Goal: Navigation & Orientation: Find specific page/section

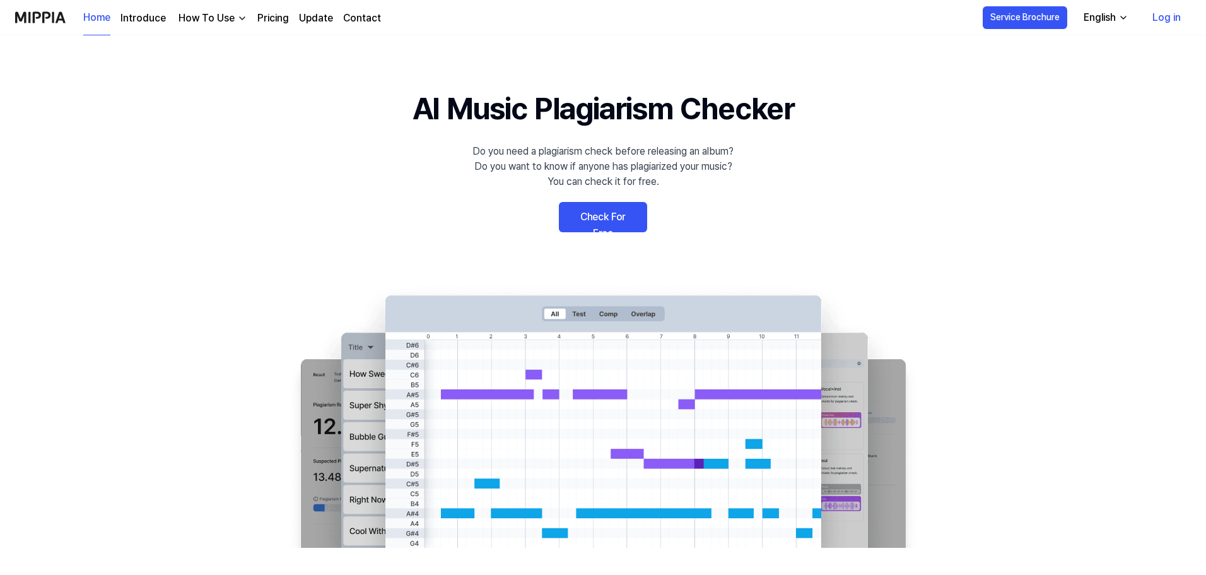
click at [155, 20] on link "Introduce" at bounding box center [143, 18] width 45 height 15
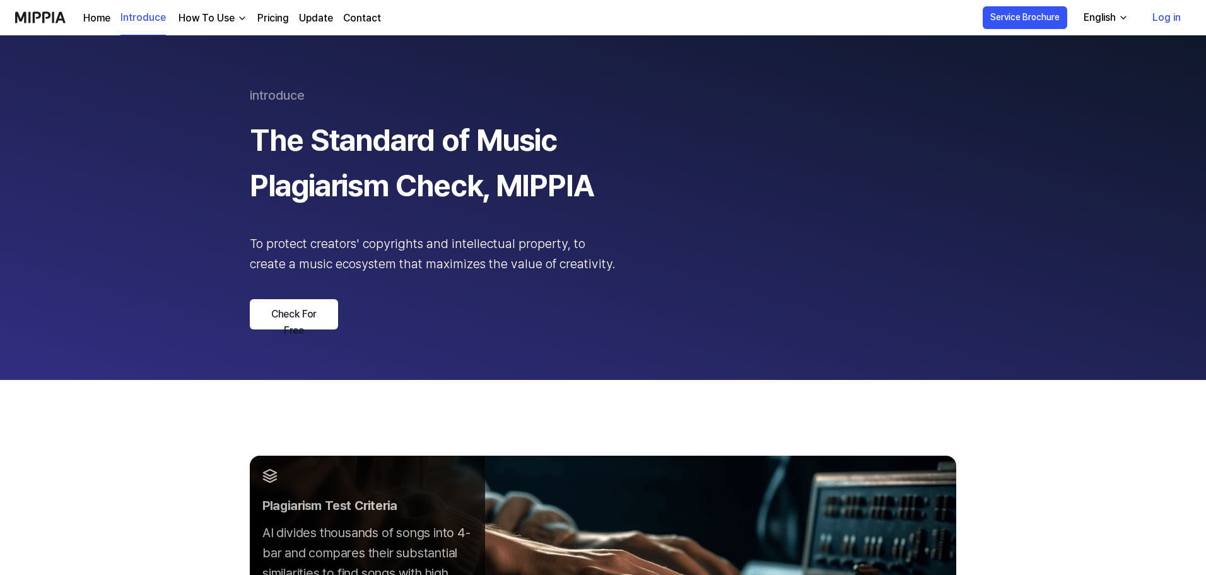
click at [269, 19] on link "Pricing" at bounding box center [273, 18] width 32 height 15
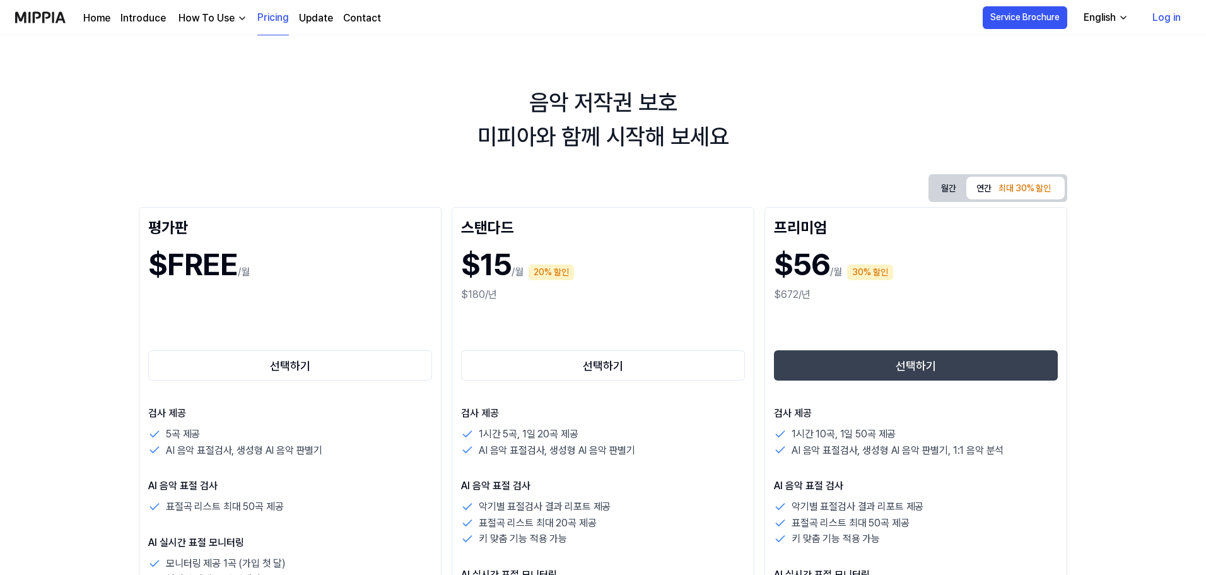
click at [327, 18] on link "Update" at bounding box center [316, 18] width 34 height 15
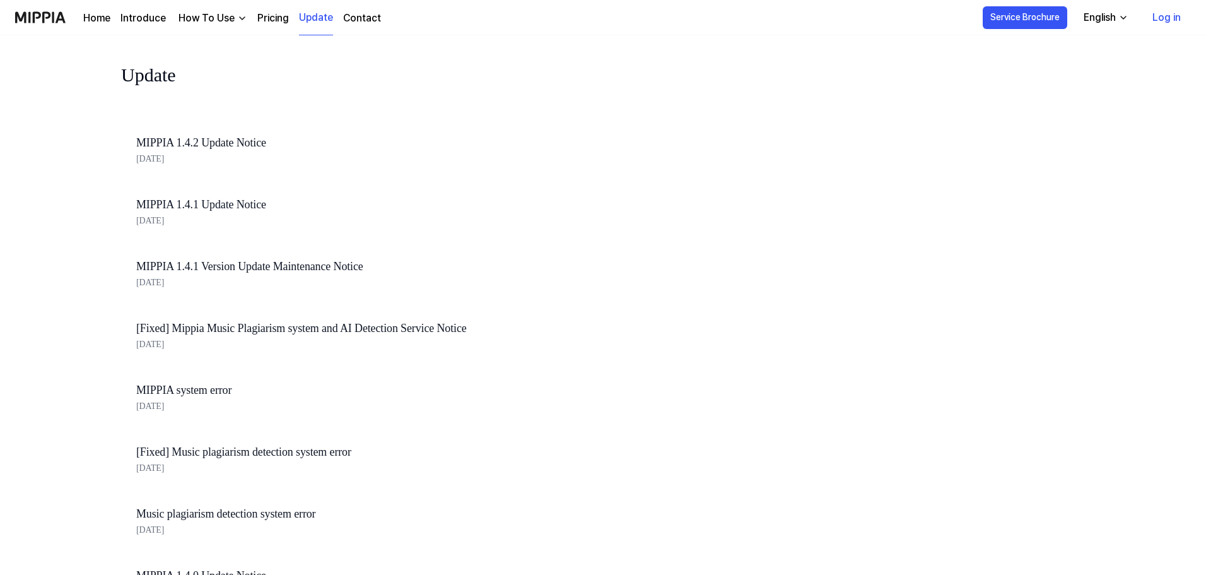
click at [366, 20] on link "Contact" at bounding box center [362, 18] width 38 height 15
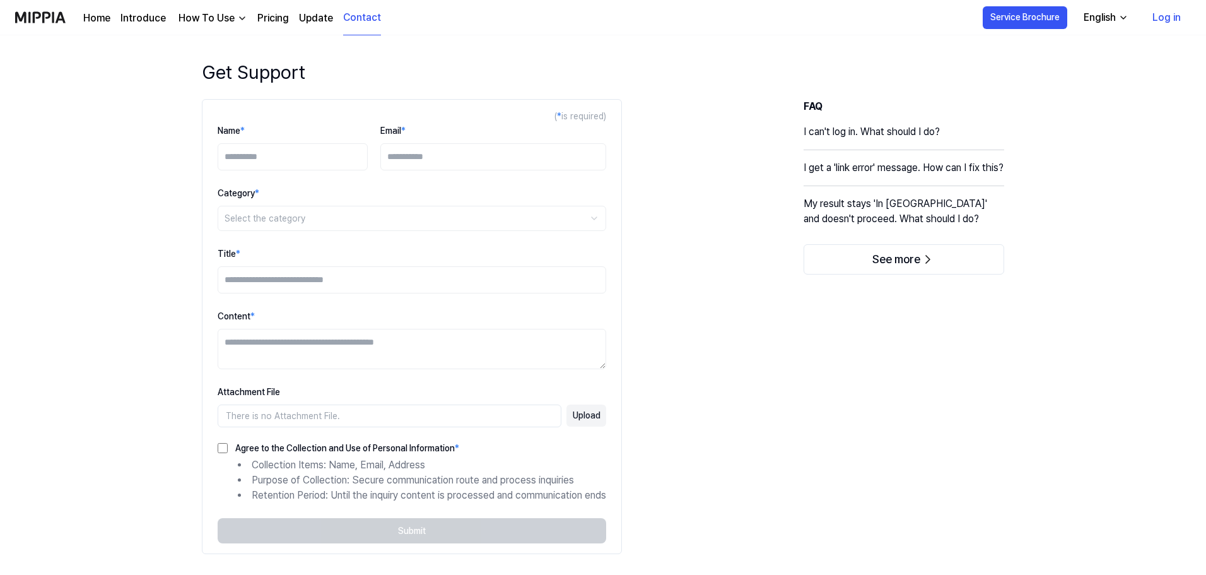
click at [33, 18] on img at bounding box center [40, 17] width 50 height 35
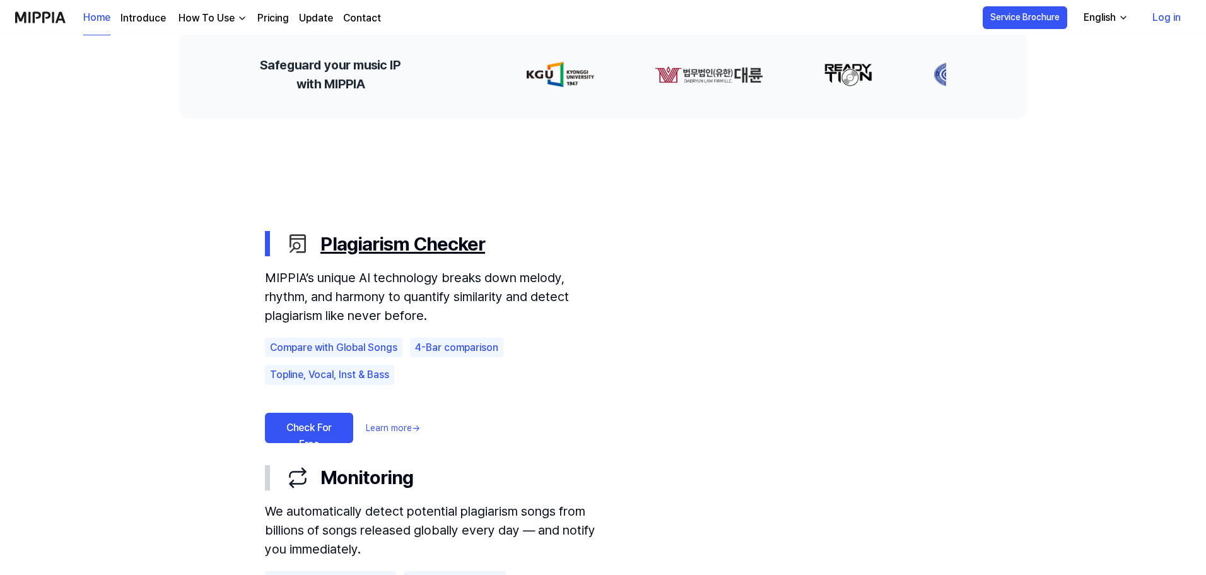
scroll to position [252, 0]
